Goal: Task Accomplishment & Management: Manage account settings

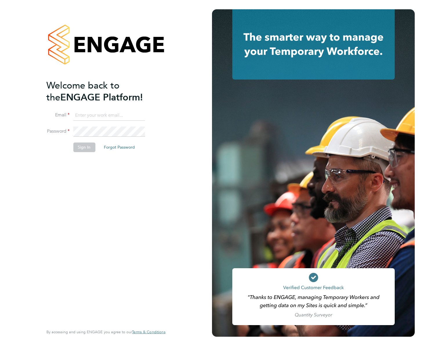
type input "[EMAIL_ADDRESS][DOMAIN_NAME]"
click at [90, 145] on button "Sign In" at bounding box center [84, 146] width 22 height 9
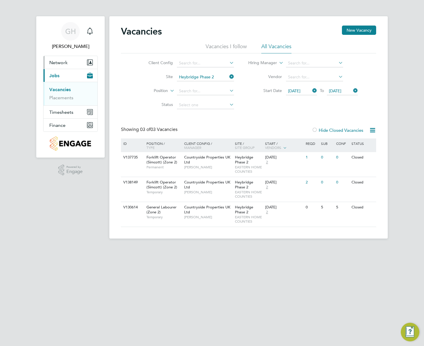
click at [57, 60] on span "Network" at bounding box center [58, 63] width 18 height 6
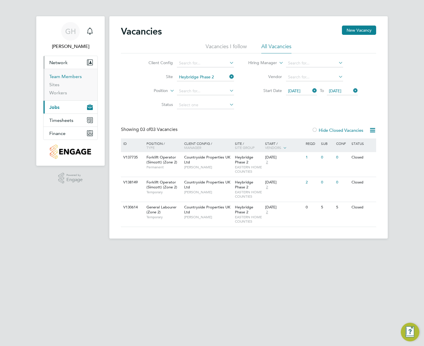
click at [61, 76] on link "Team Members" at bounding box center [65, 77] width 32 height 6
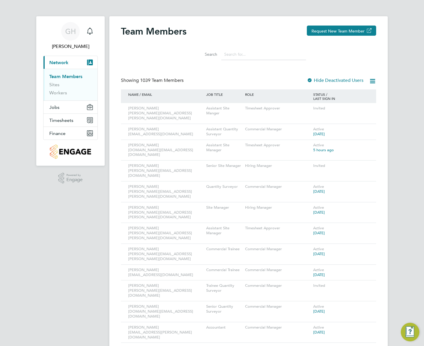
click at [264, 55] on input at bounding box center [263, 54] width 85 height 11
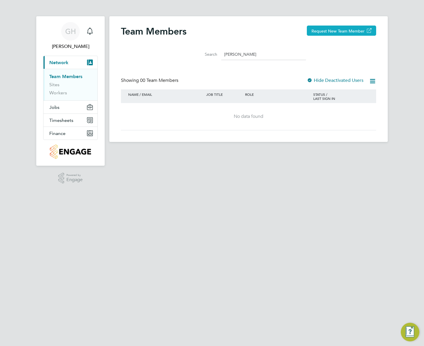
type input "[PERSON_NAME]"
click at [348, 26] on button "Request New Team Member" at bounding box center [341, 31] width 69 height 10
click at [69, 32] on span "GH" at bounding box center [70, 32] width 11 height 8
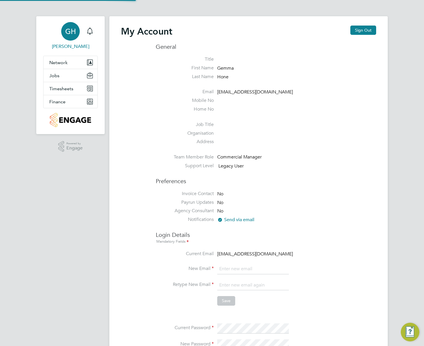
type input "[EMAIL_ADDRESS][DOMAIN_NAME]"
click at [362, 28] on button "Sign Out" at bounding box center [363, 30] width 26 height 9
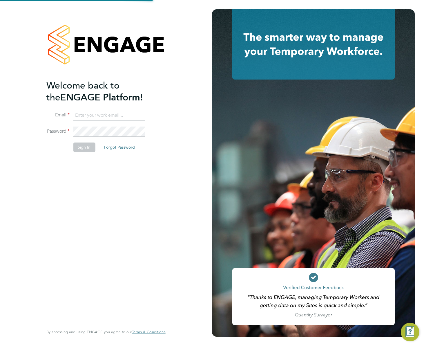
type input "[EMAIL_ADDRESS][DOMAIN_NAME]"
